Goal: Check status: Check status

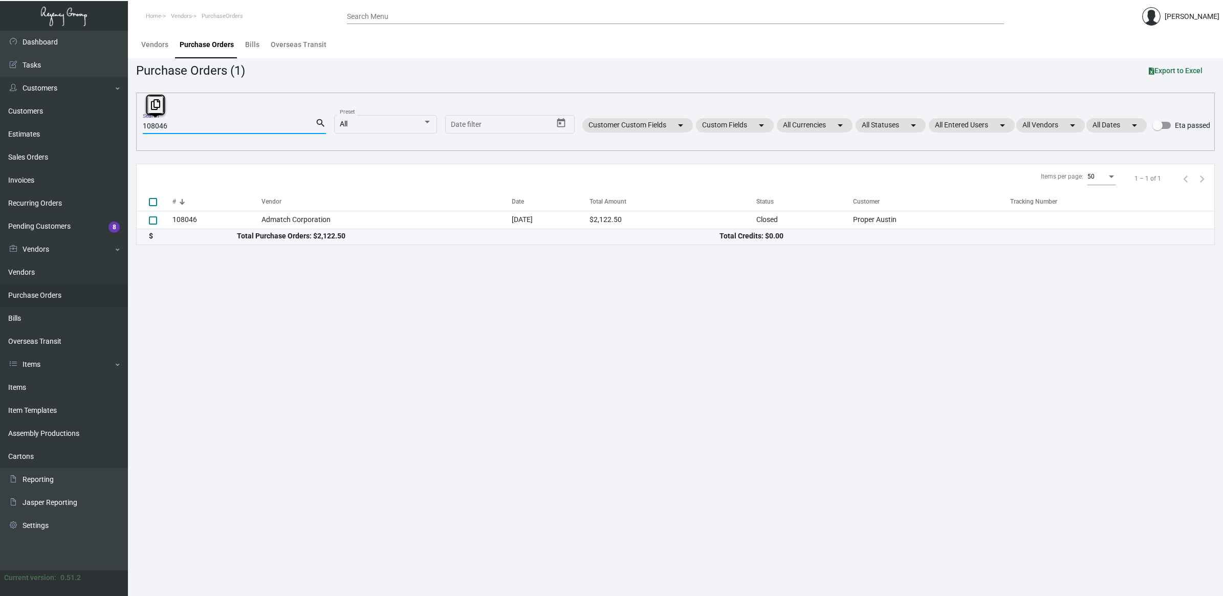
drag, startPoint x: 185, startPoint y: 126, endPoint x: -19, endPoint y: 95, distance: 206.1
click at [0, 95] on html "Home Vendors PurchaseOrders Search Menu [PERSON_NAME] Dashboard Dashboard Tasks…" at bounding box center [611, 298] width 1223 height 596
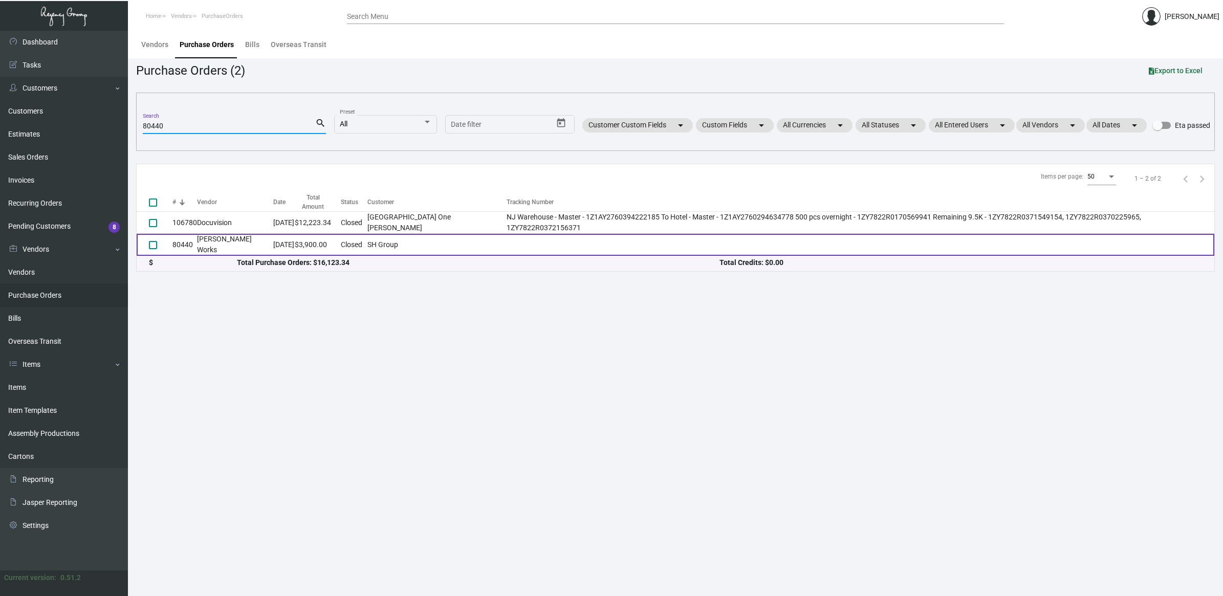
type input "80440"
click at [246, 240] on td "[PERSON_NAME] Works" at bounding box center [235, 245] width 76 height 22
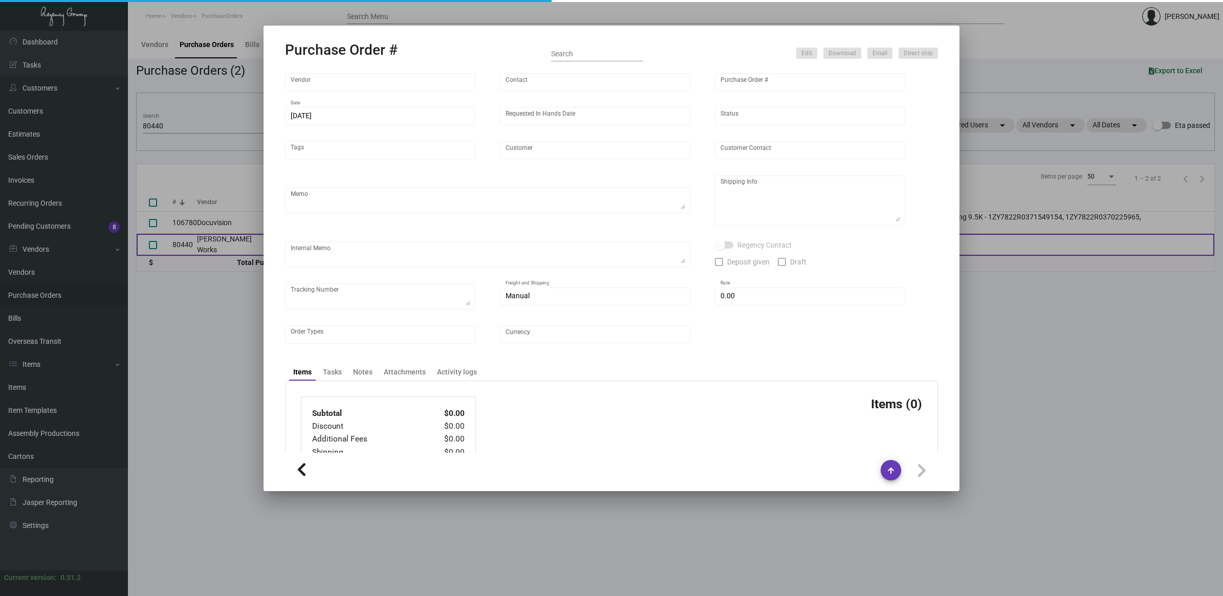
type input "[PERSON_NAME] Works"
type input "[PERSON_NAME]"
type input "80440"
type input "[DATE]"
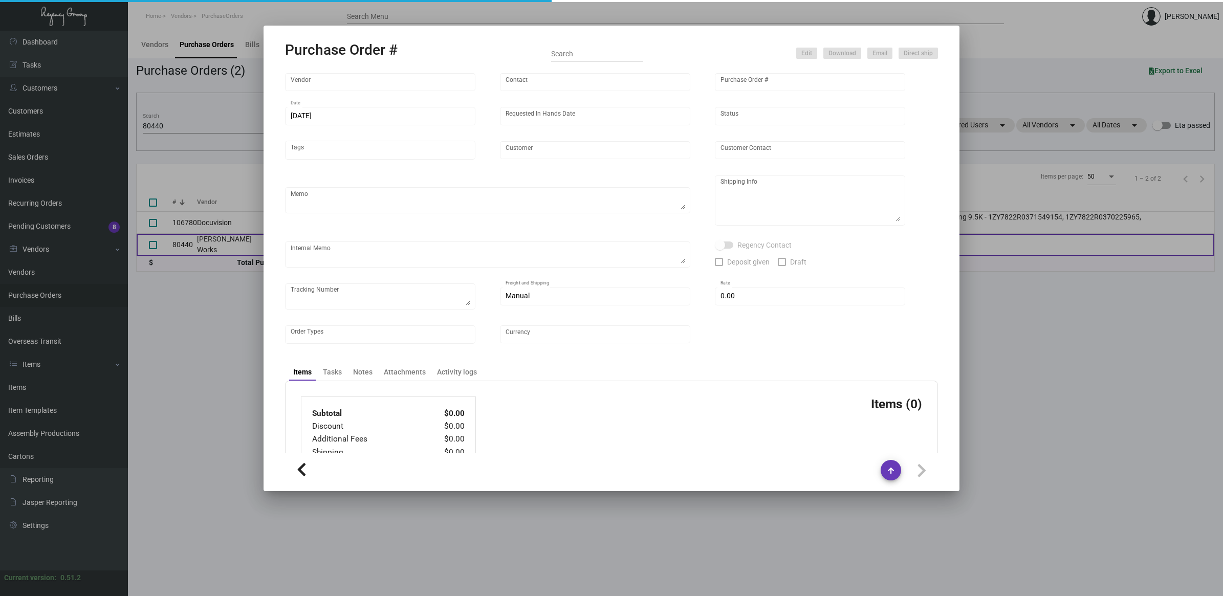
type input "SH Group"
type textarea "EXACT REPEAT OF PREVIOUS PO 79049"
type textarea "Regency Group NJ [PERSON_NAME] [STREET_ADDRESS]"
type input "$ 0.00"
type input "United States Dollar $"
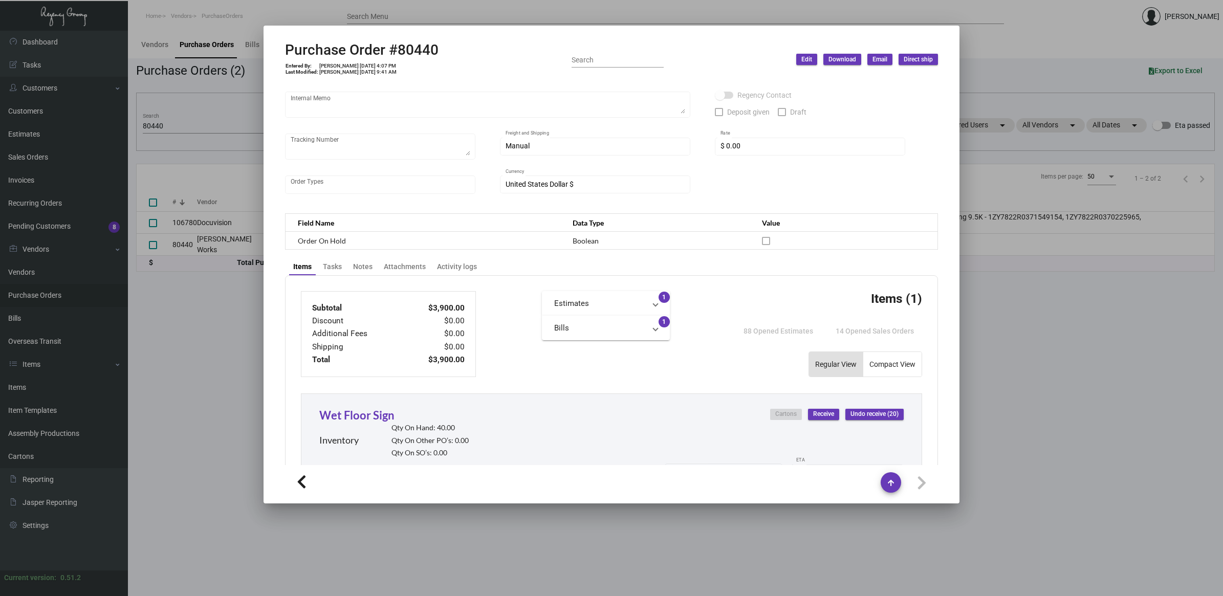
scroll to position [192, 0]
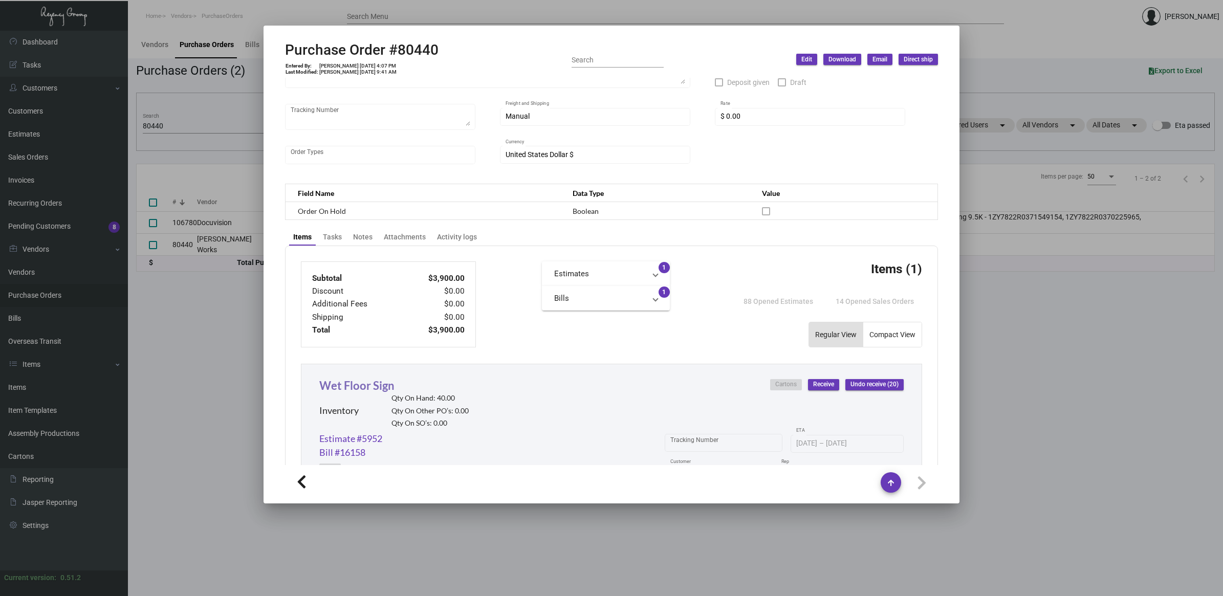
click at [362, 382] on link "Wet Floor Sign" at bounding box center [356, 386] width 75 height 14
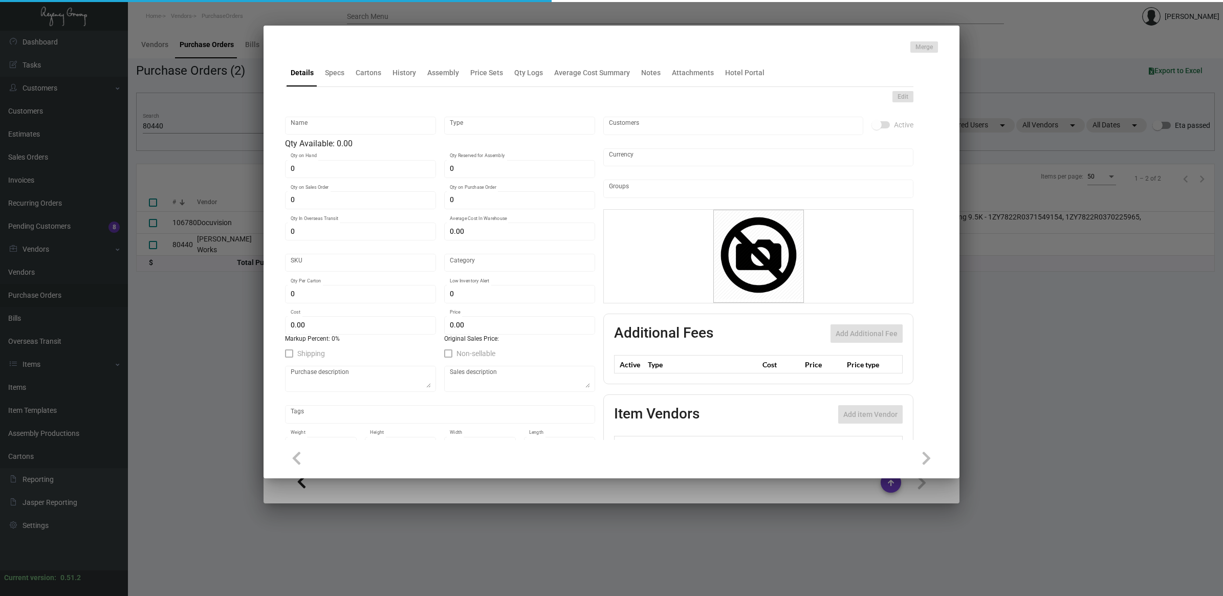
type input "Wet Floor Sign"
type input "Inventory"
type input "40"
type input "$ 425.45455"
type input "64"
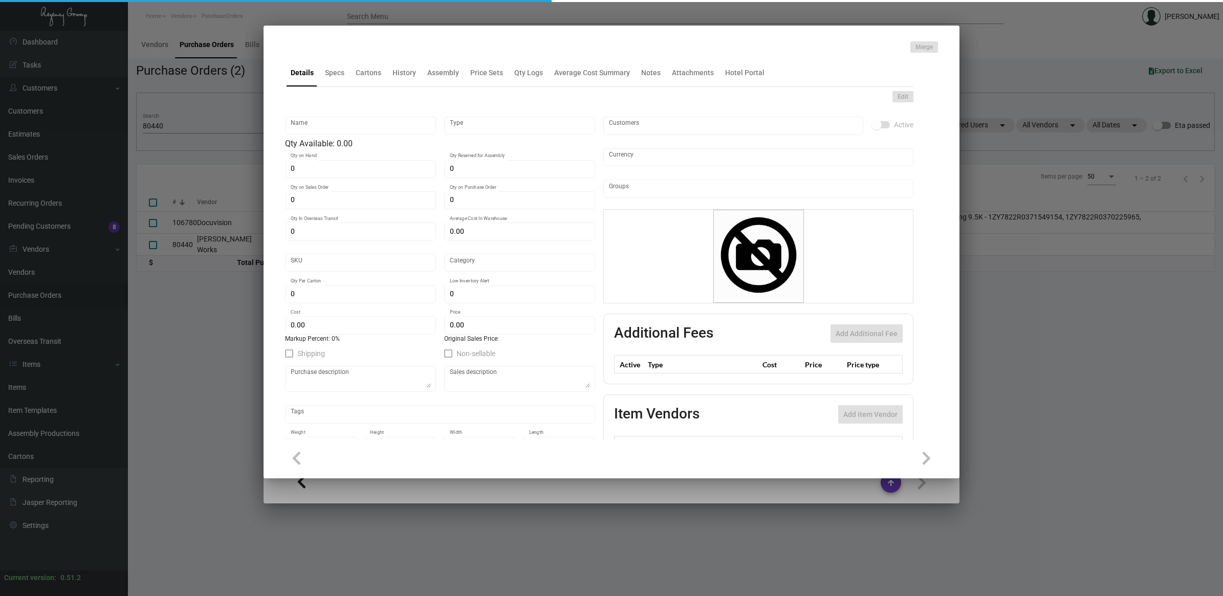
type input "Standard"
type input "1"
type input "5"
type input "$ 175.50"
type input "$ 289.00"
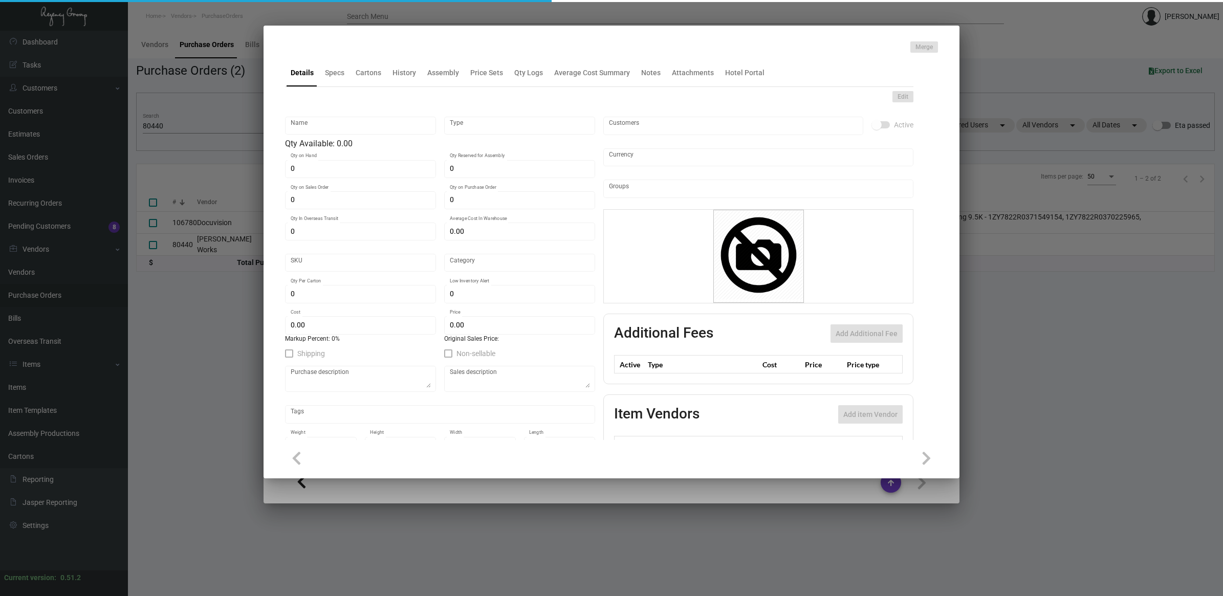
type textarea "Wet floor sign: each sign will be put together of 2 pieces, each piece will be …"
type textarea "Wet Floor Sign"
checkbox input "true"
type input "United States Dollar $"
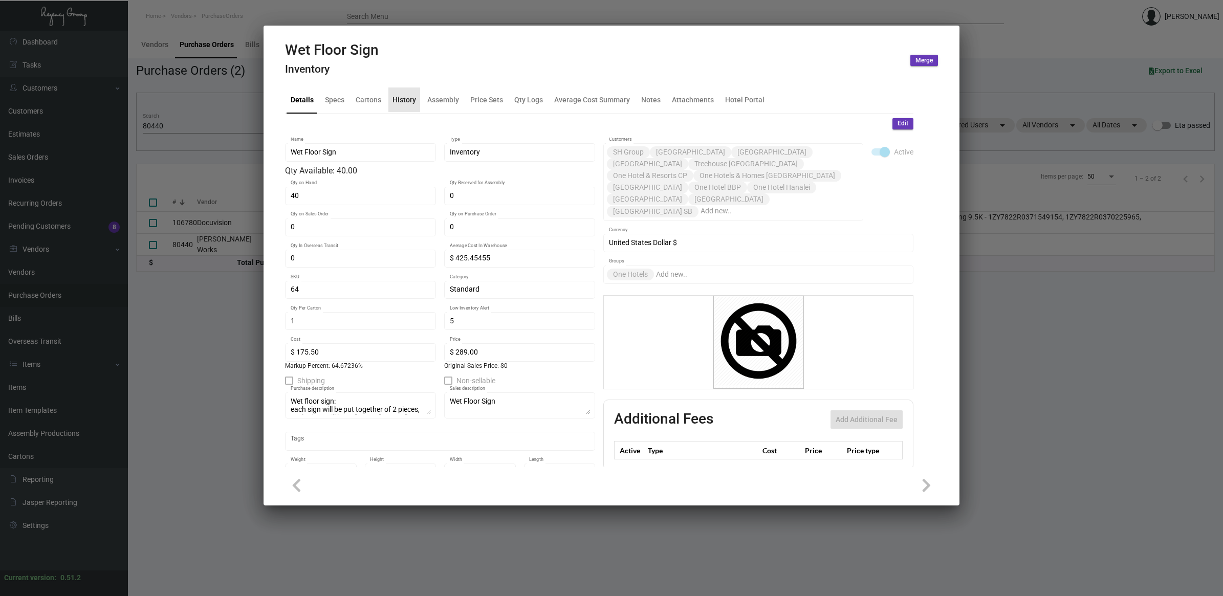
click at [401, 101] on div "History" at bounding box center [405, 99] width 24 height 11
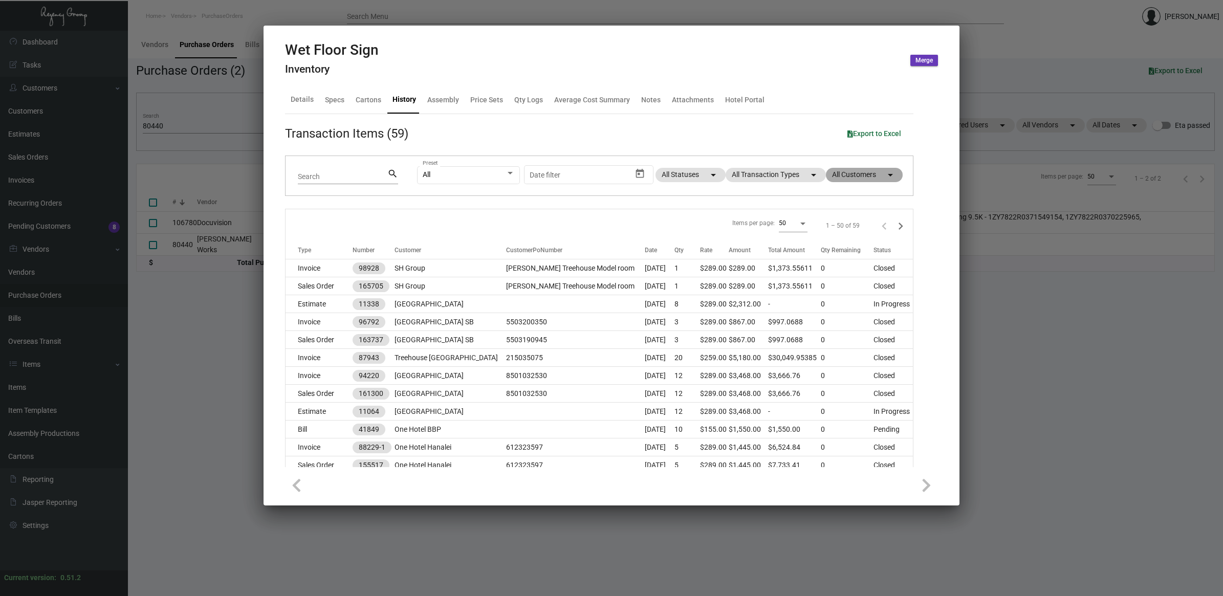
click at [860, 179] on mat-chip "All Customers arrow_drop_down" at bounding box center [864, 175] width 77 height 14
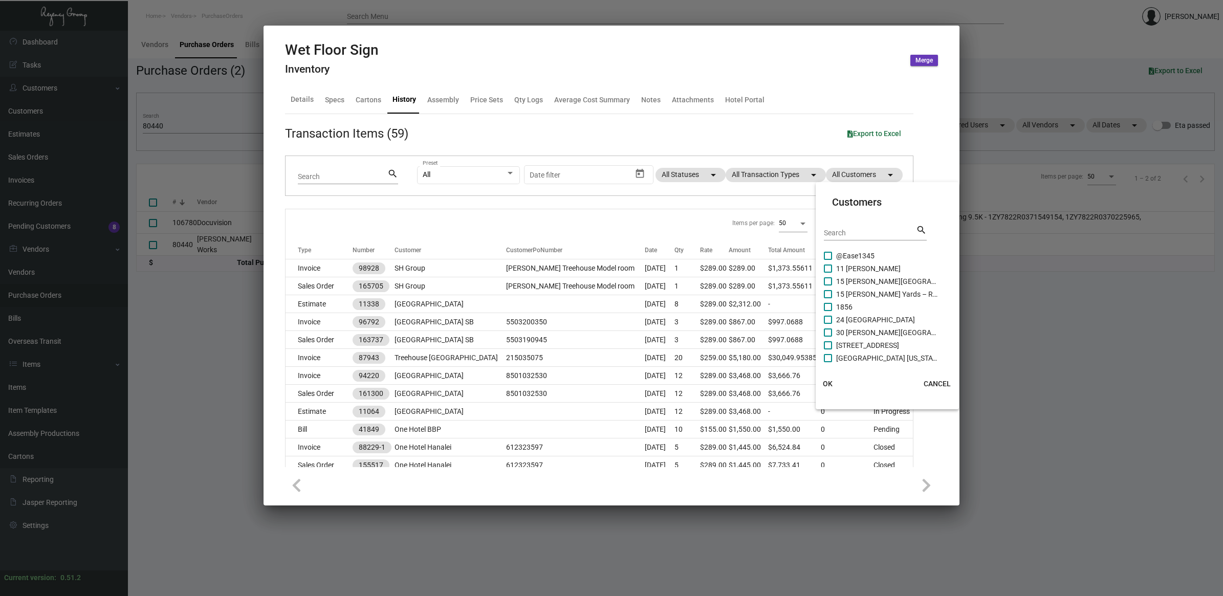
click at [787, 181] on div at bounding box center [611, 298] width 1223 height 596
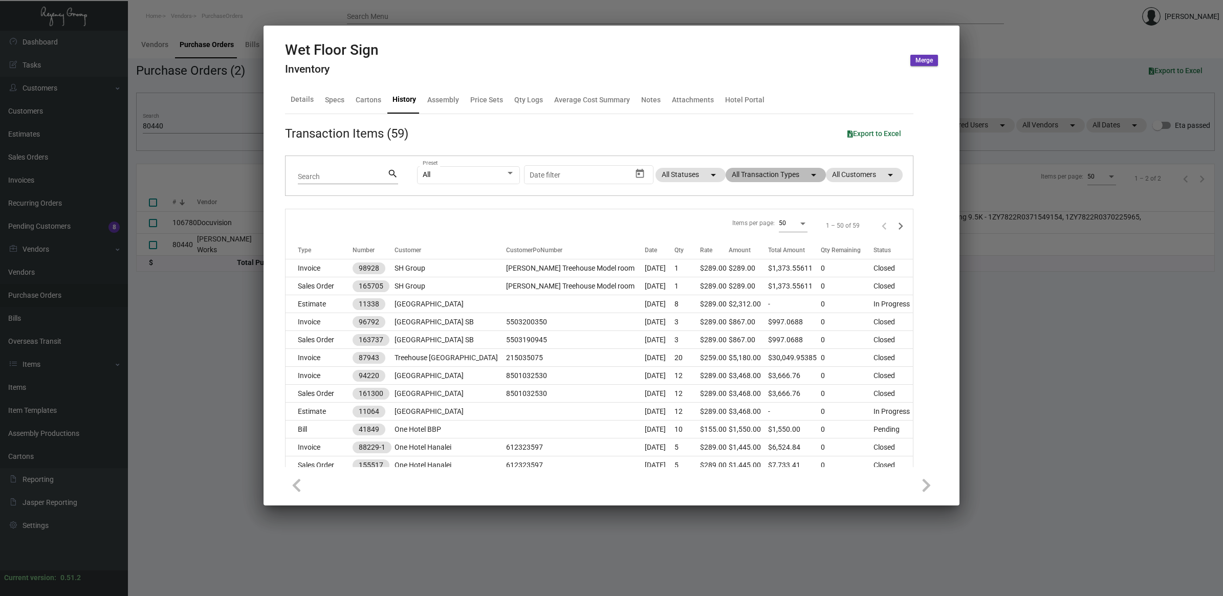
click at [786, 177] on mat-chip "All Transaction Types arrow_drop_down" at bounding box center [776, 175] width 100 height 14
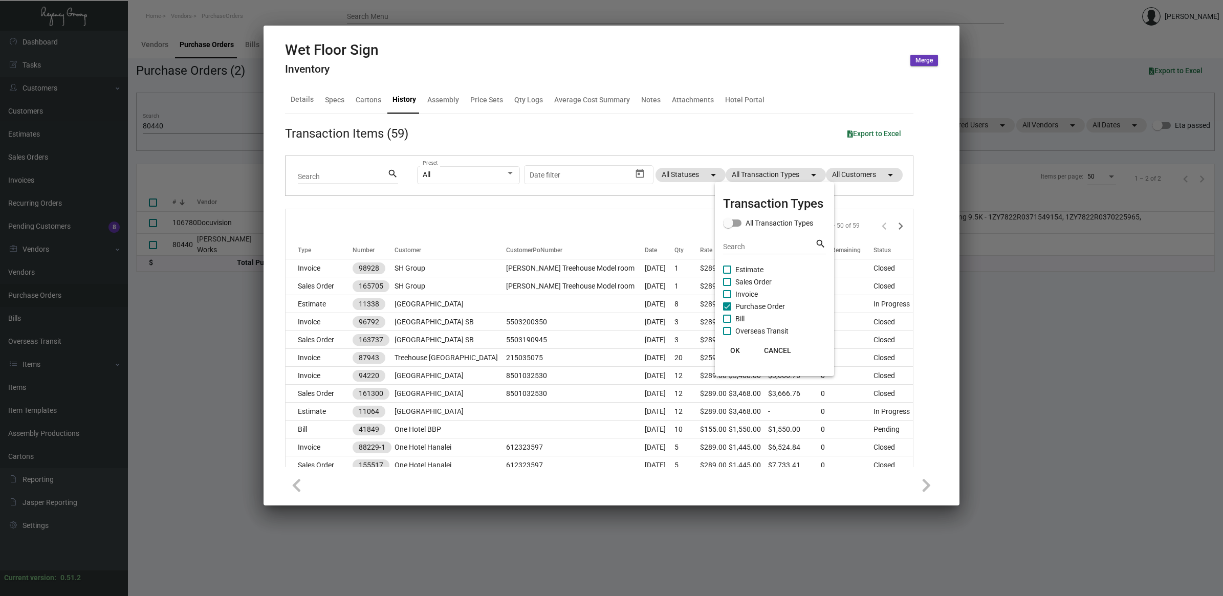
click at [759, 303] on span "Purchase Order" at bounding box center [761, 306] width 50 height 12
click at [727, 311] on input "Purchase Order" at bounding box center [727, 311] width 1 height 1
click at [763, 303] on span "Purchase Order" at bounding box center [761, 306] width 50 height 12
click at [727, 311] on input "Purchase Order" at bounding box center [727, 311] width 1 height 1
checkbox input "true"
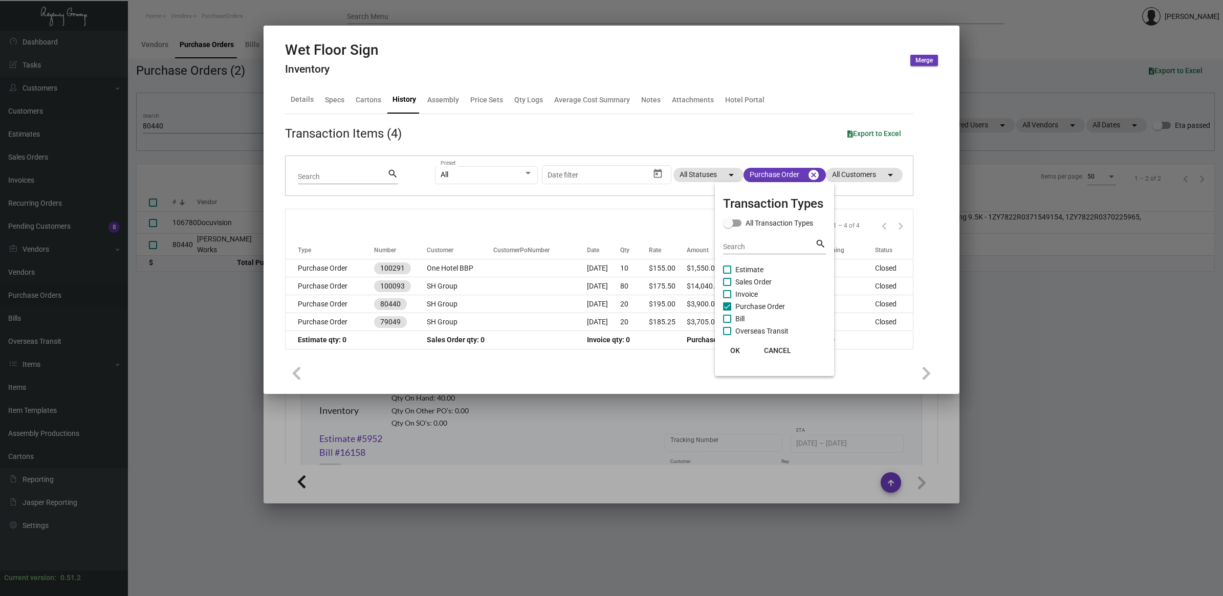
click at [735, 352] on span "OK" at bounding box center [736, 351] width 10 height 8
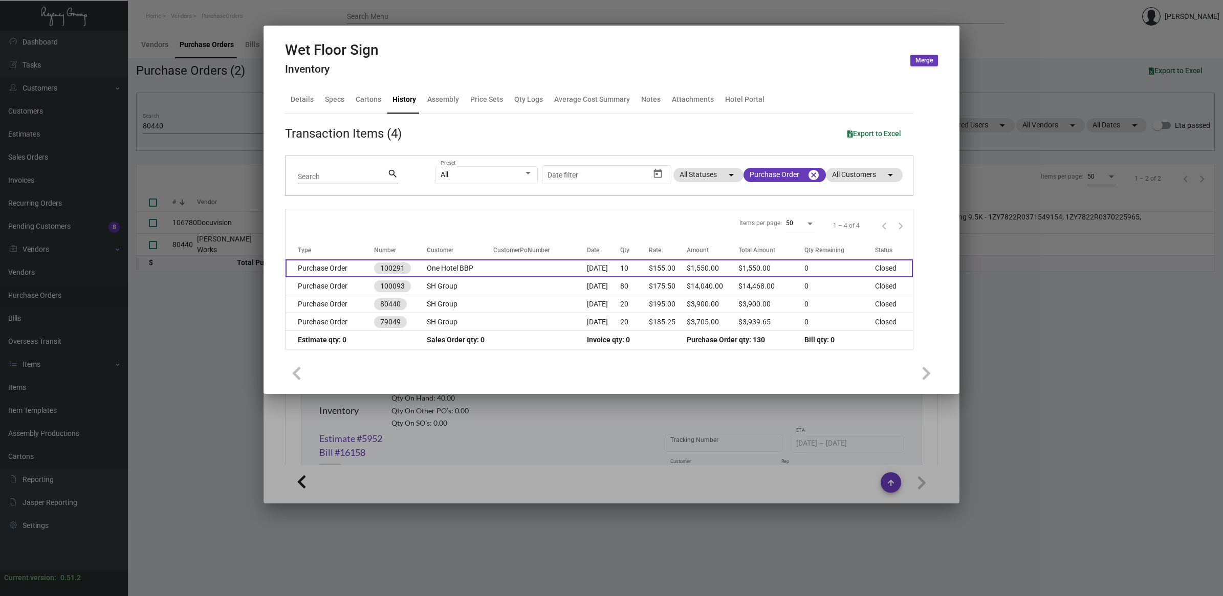
click at [479, 269] on td "One Hotel BBP" at bounding box center [460, 269] width 67 height 18
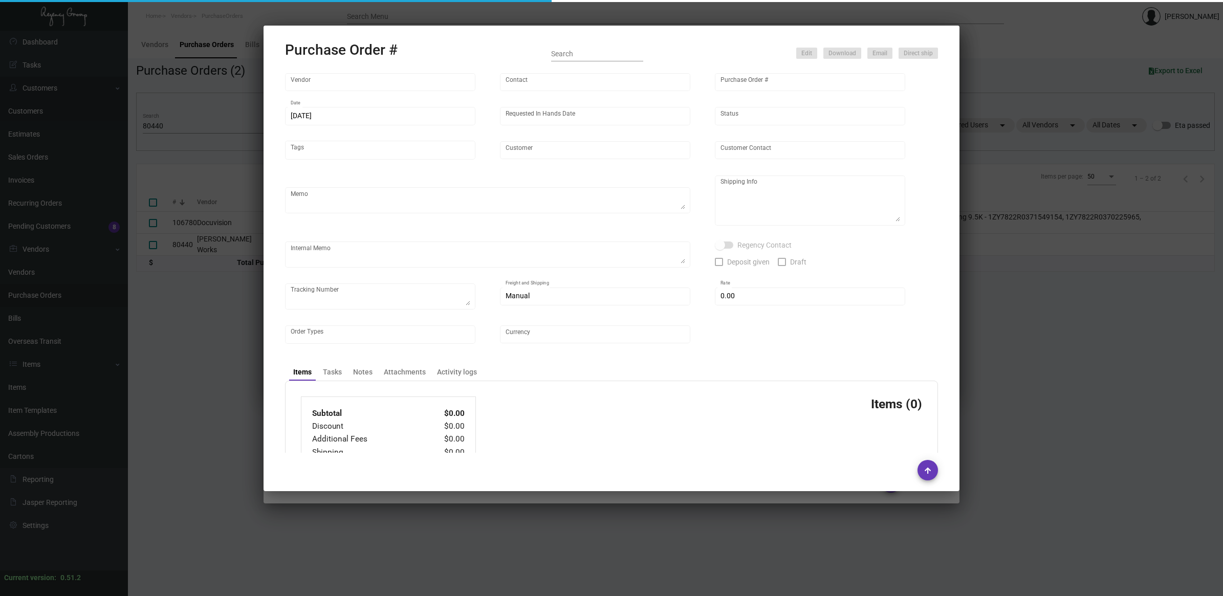
type input "Regency Group Europe - USD"
type input "[PERSON_NAME]"
type input "100291"
type input "[DATE]"
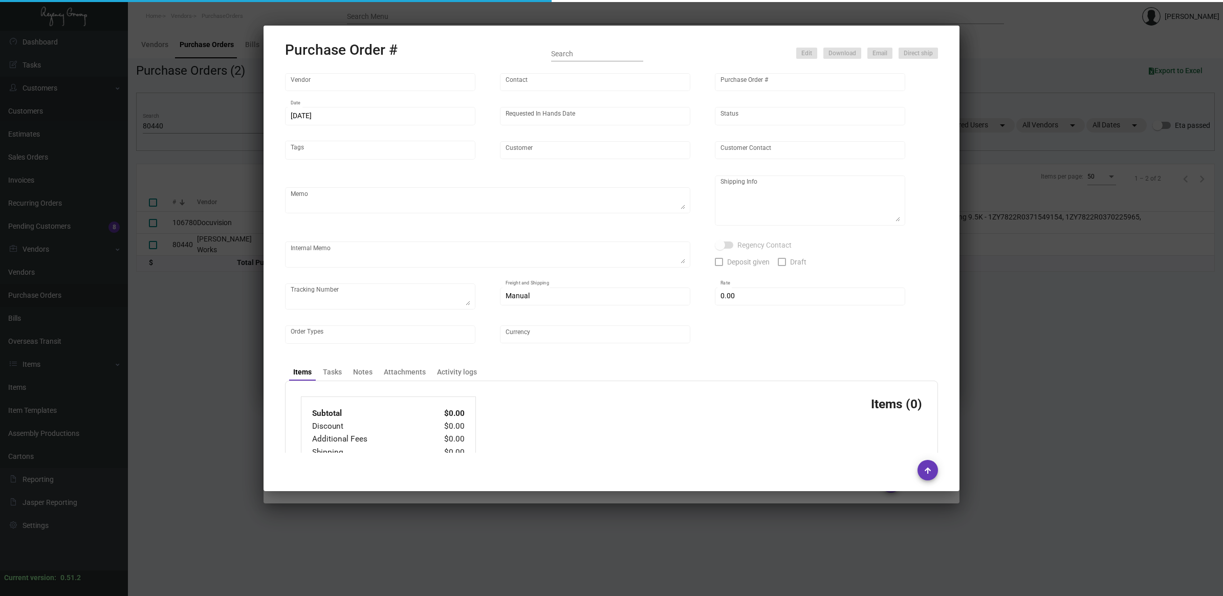
type input "One Hotel BBP"
type input "[PERSON_NAME]"
type textarea "Regency Group Warehouse New Jersy"
type textarea "£119.00"
type input "$ 0.00"
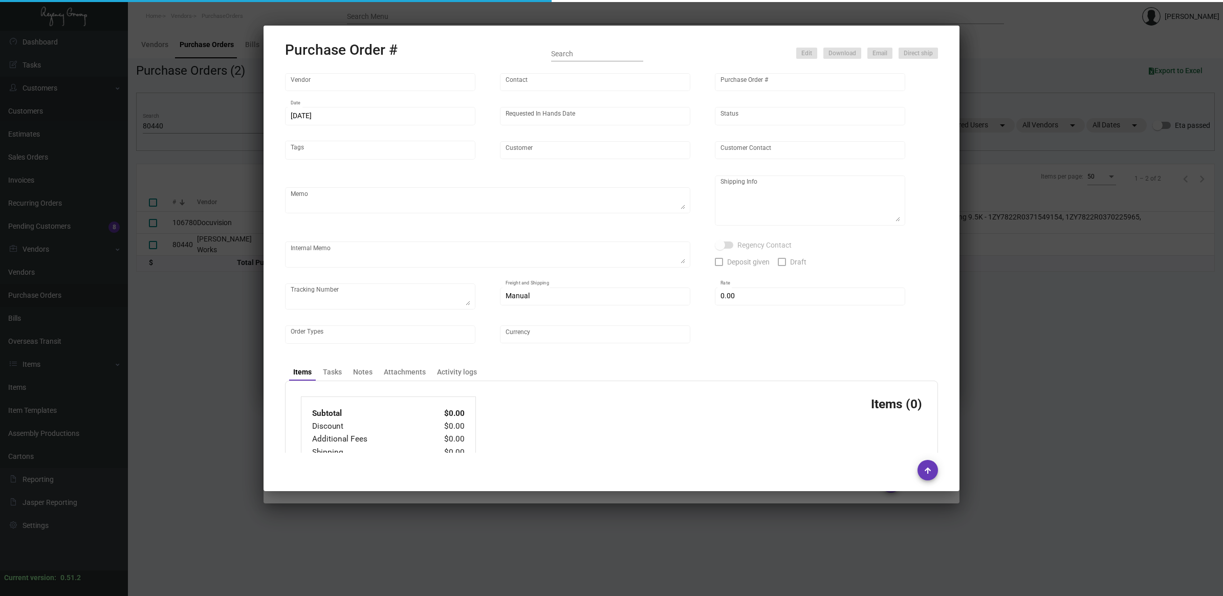
type input "United States Dollar $"
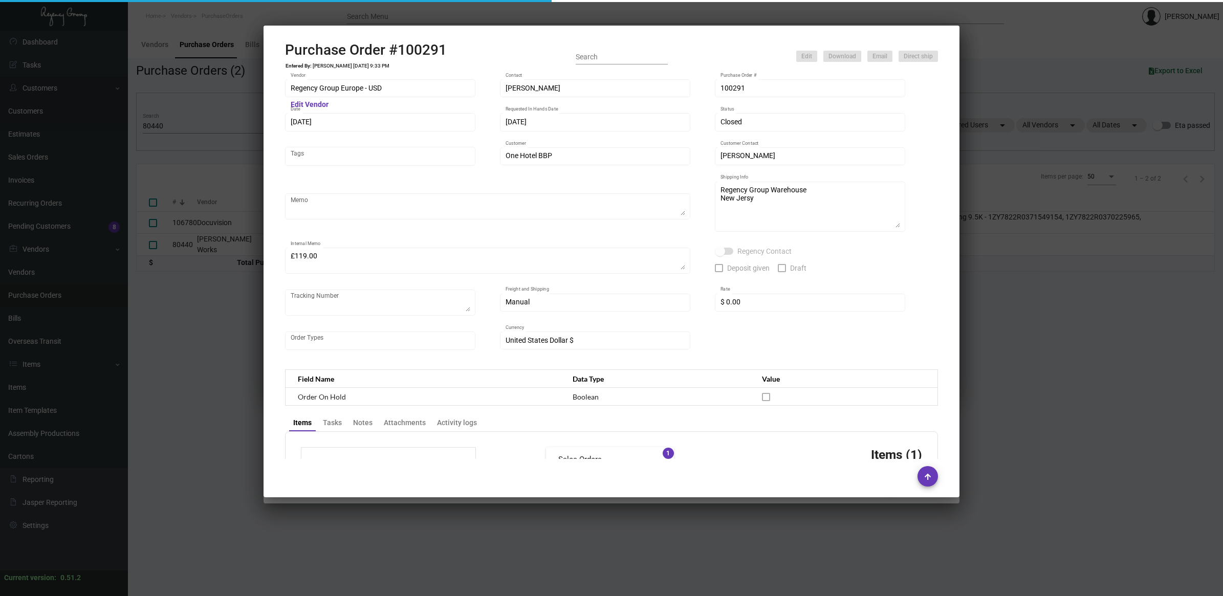
click at [408, 52] on h2 "Purchase Order #100291" at bounding box center [366, 49] width 162 height 17
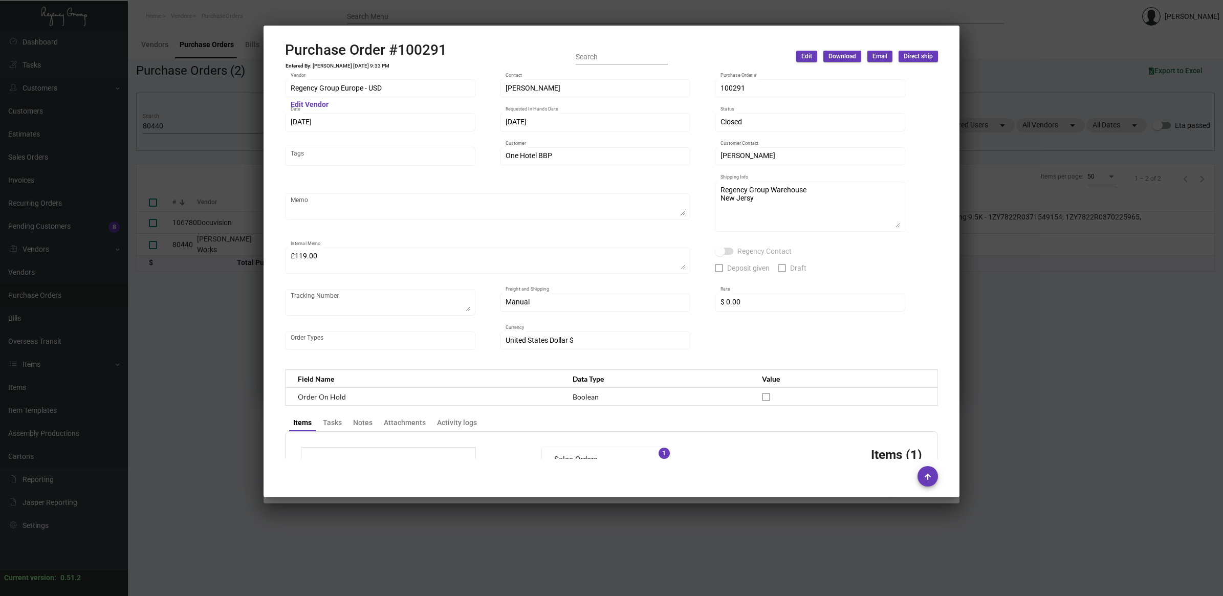
click at [408, 52] on h2 "Purchase Order #100291" at bounding box center [366, 49] width 162 height 17
click at [991, 430] on div at bounding box center [611, 298] width 1223 height 596
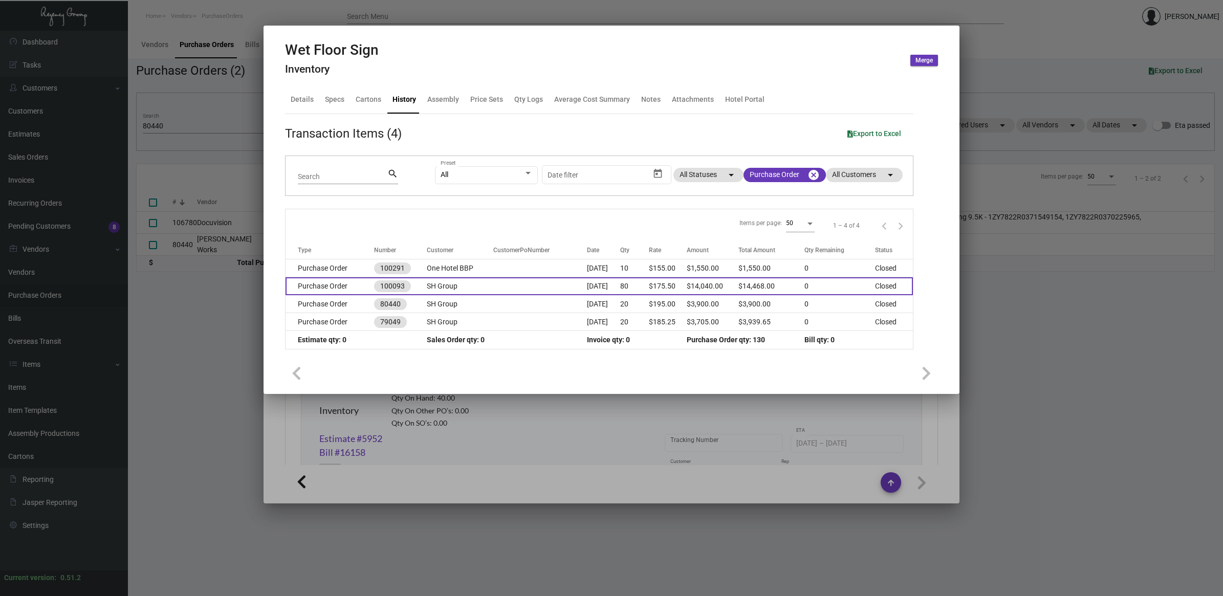
click at [493, 290] on td at bounding box center [540, 286] width 94 height 18
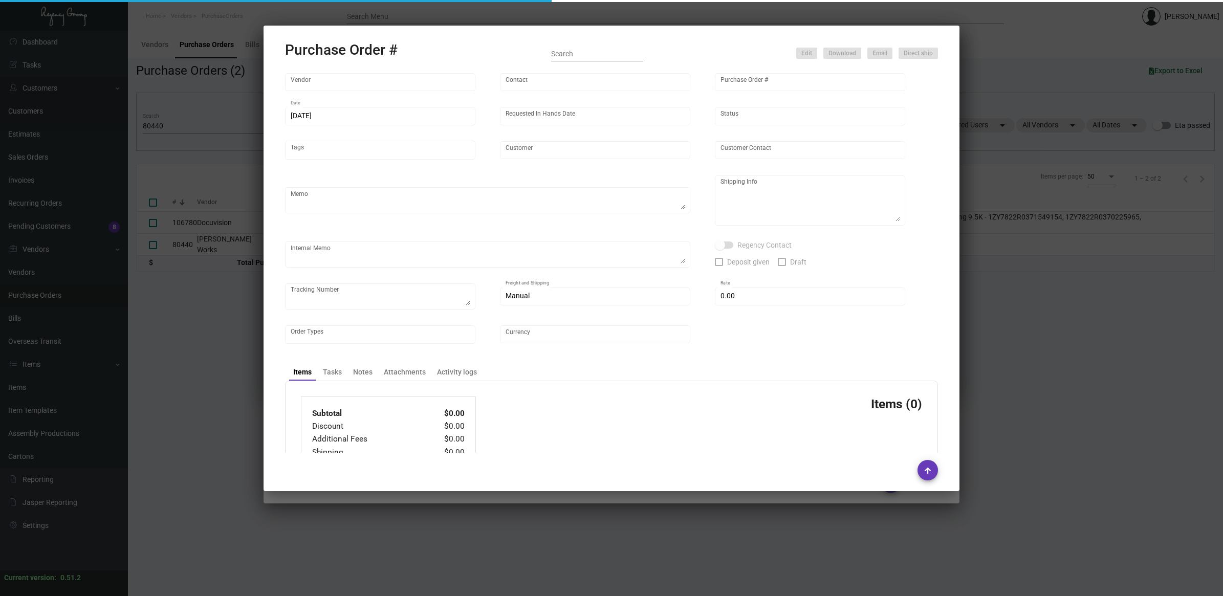
type input "[PERSON_NAME] Works"
type input "[PERSON_NAME]"
type input "100093"
type input "[DATE]"
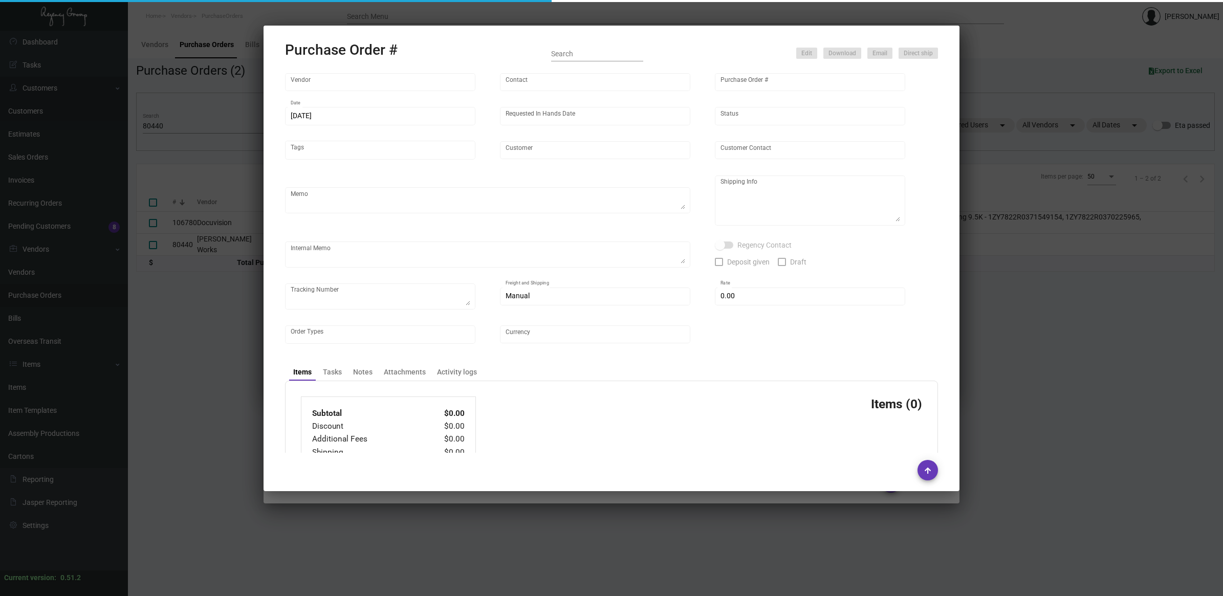
type input "SH Group"
type textarea "REPEAT OF PREVIOUS PO 80440"
type textarea "Regency Group NJ - [PERSON_NAME] [STREET_ADDRESS]"
checkbox input "true"
type input "$ 428.00"
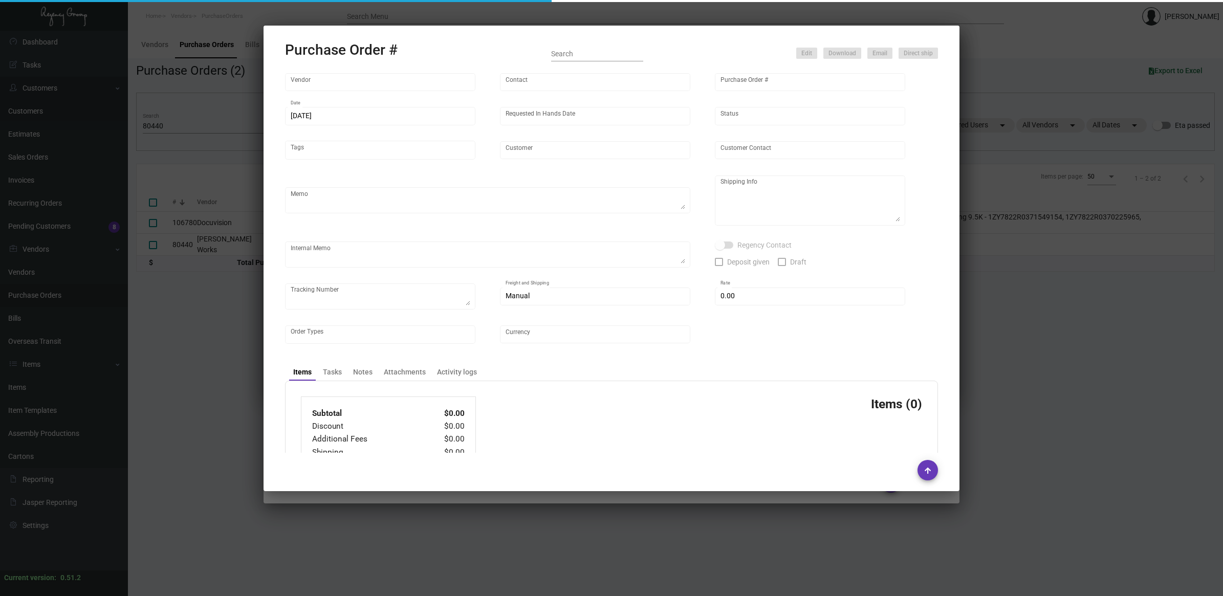
type input "United States Dollar $"
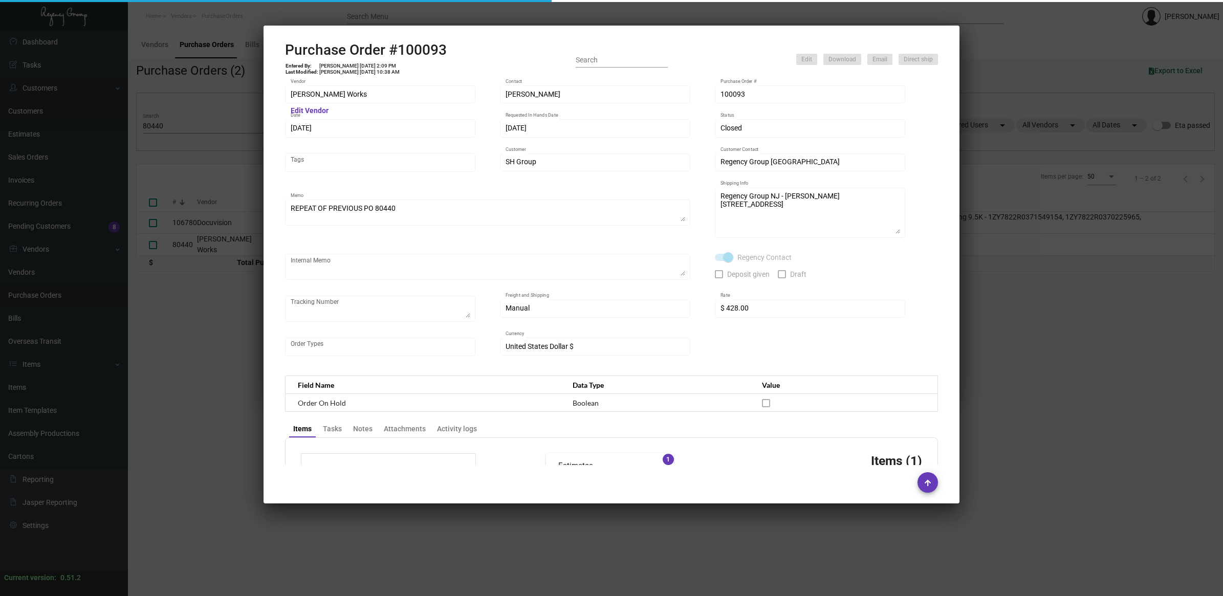
click at [428, 45] on h2 "Purchase Order #100093" at bounding box center [366, 49] width 162 height 17
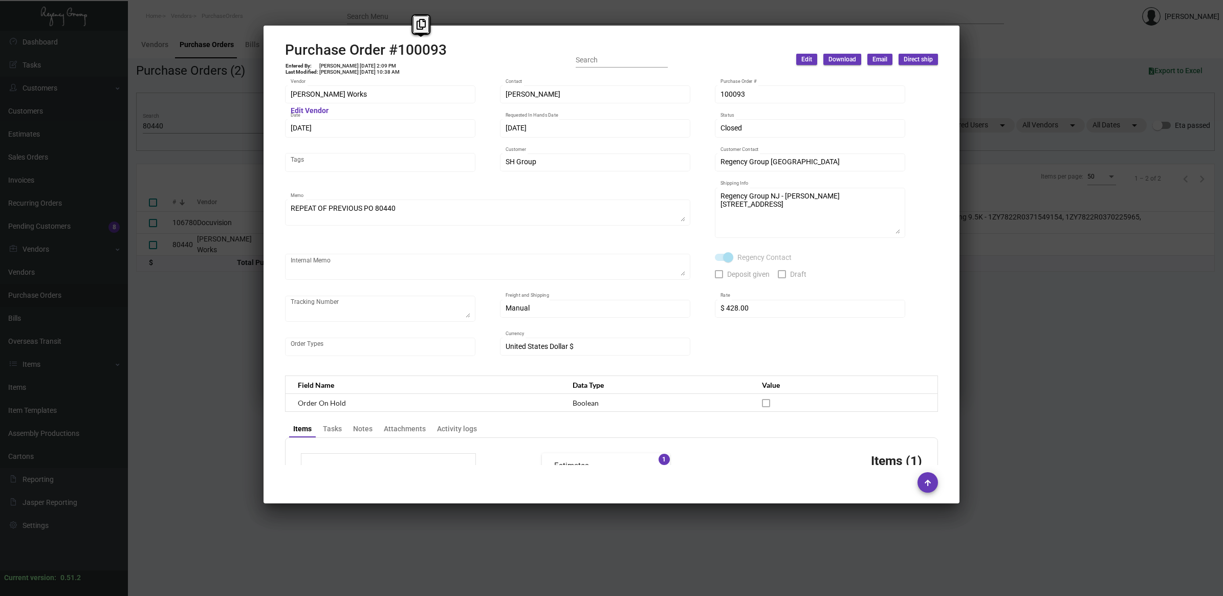
copy h2 "100093"
click at [564, 305] on div "Manual" at bounding box center [591, 309] width 170 height 8
click at [435, 81] on div "[PERSON_NAME] Works Vendor Edit Vendor [PERSON_NAME] Contact 100093 Purchase Or…" at bounding box center [612, 272] width 678 height 388
drag, startPoint x: 397, startPoint y: 45, endPoint x: 449, endPoint y: 45, distance: 52.7
click at [449, 45] on div "Purchase Order #100093 Entered By: [PERSON_NAME] [DATE] 2:09 PM Last Modified: …" at bounding box center [611, 59] width 653 height 36
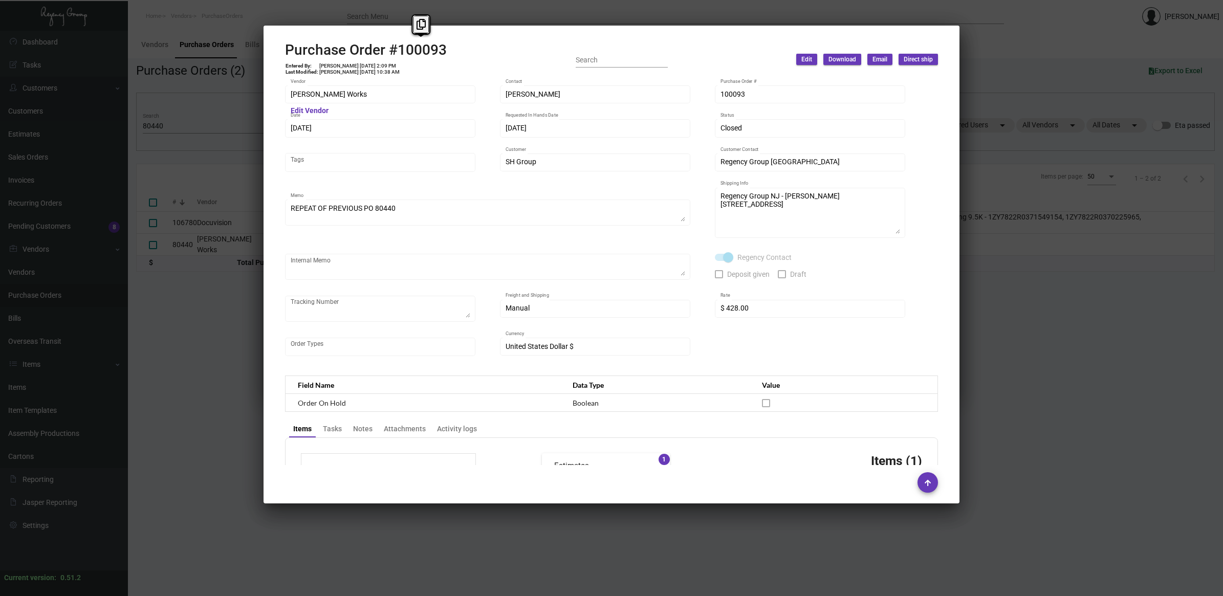
drag, startPoint x: 449, startPoint y: 45, endPoint x: 455, endPoint y: 109, distance: 64.2
click at [455, 109] on div at bounding box center [400, 111] width 142 height 8
